Goal: Task Accomplishment & Management: Manage account settings

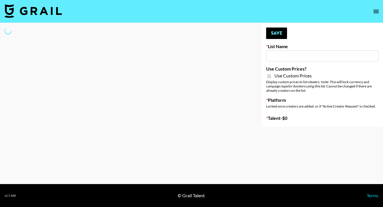
type input "Redence Beauty"
checkbox input "true"
select select "Brand"
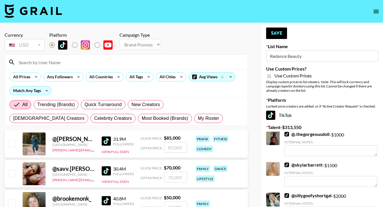
click at [35, 65] on input at bounding box center [129, 62] width 229 height 9
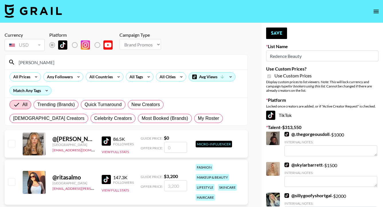
type input "[PERSON_NAME]"
click at [172, 187] on input "number" at bounding box center [175, 185] width 23 height 11
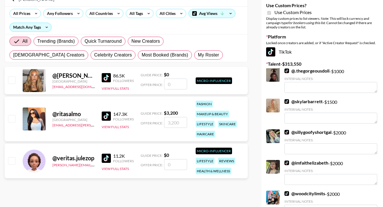
scroll to position [63, 0]
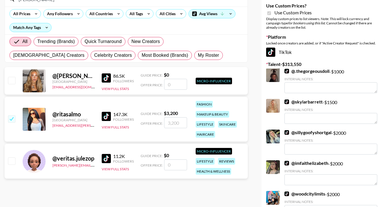
type input "2"
checkbox input "true"
type input "2500"
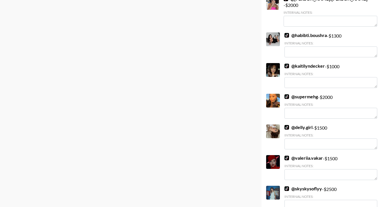
scroll to position [0, 0]
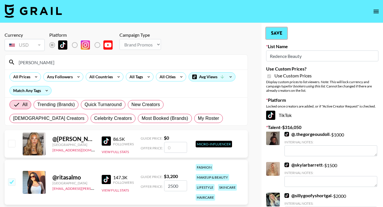
click at [272, 31] on button "Save" at bounding box center [276, 33] width 21 height 11
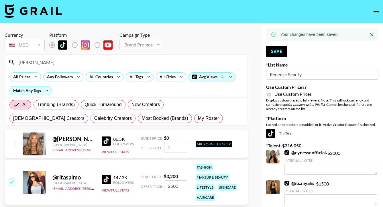
click at [27, 64] on input "[PERSON_NAME]" at bounding box center [129, 62] width 229 height 9
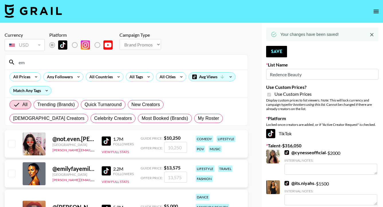
type input "e"
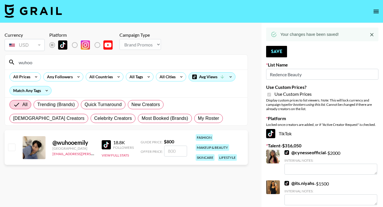
type input "wuhoo"
click at [183, 152] on input "number" at bounding box center [175, 151] width 23 height 11
type input "8"
checkbox input "true"
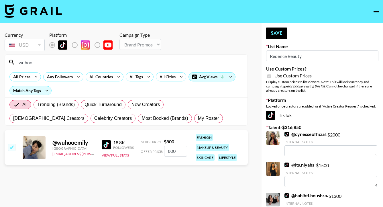
type input "800"
click at [279, 32] on button "Save" at bounding box center [276, 33] width 21 height 11
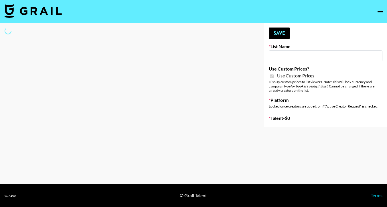
type input "Dime Beauty"
checkbox input "true"
select select "Brand"
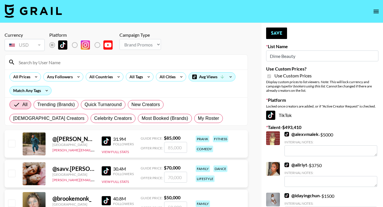
click at [34, 64] on input at bounding box center [129, 62] width 229 height 9
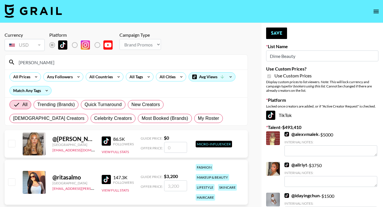
type input "[PERSON_NAME]"
click at [169, 185] on input "number" at bounding box center [175, 185] width 23 height 11
type input "3"
checkbox input "true"
type input "3000"
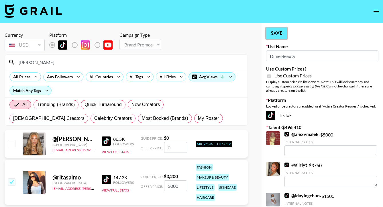
click at [277, 37] on button "Save" at bounding box center [276, 33] width 21 height 11
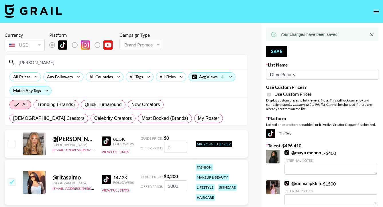
click at [28, 65] on input "[PERSON_NAME]" at bounding box center [129, 62] width 229 height 9
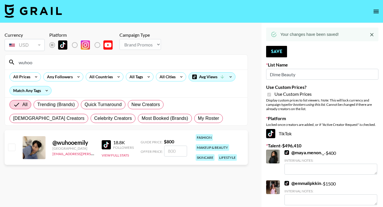
type input "wuhoo"
click at [171, 152] on input "number" at bounding box center [175, 151] width 23 height 11
type input "8"
checkbox input "true"
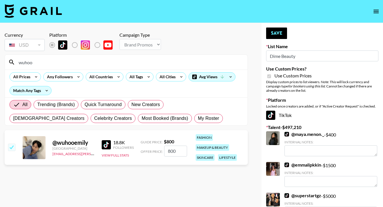
type input "800"
click at [276, 32] on button "Save" at bounding box center [276, 33] width 21 height 11
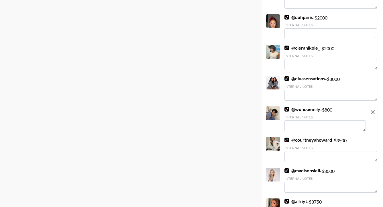
scroll to position [1919, 0]
